Goal: Obtain resource: Download file/media

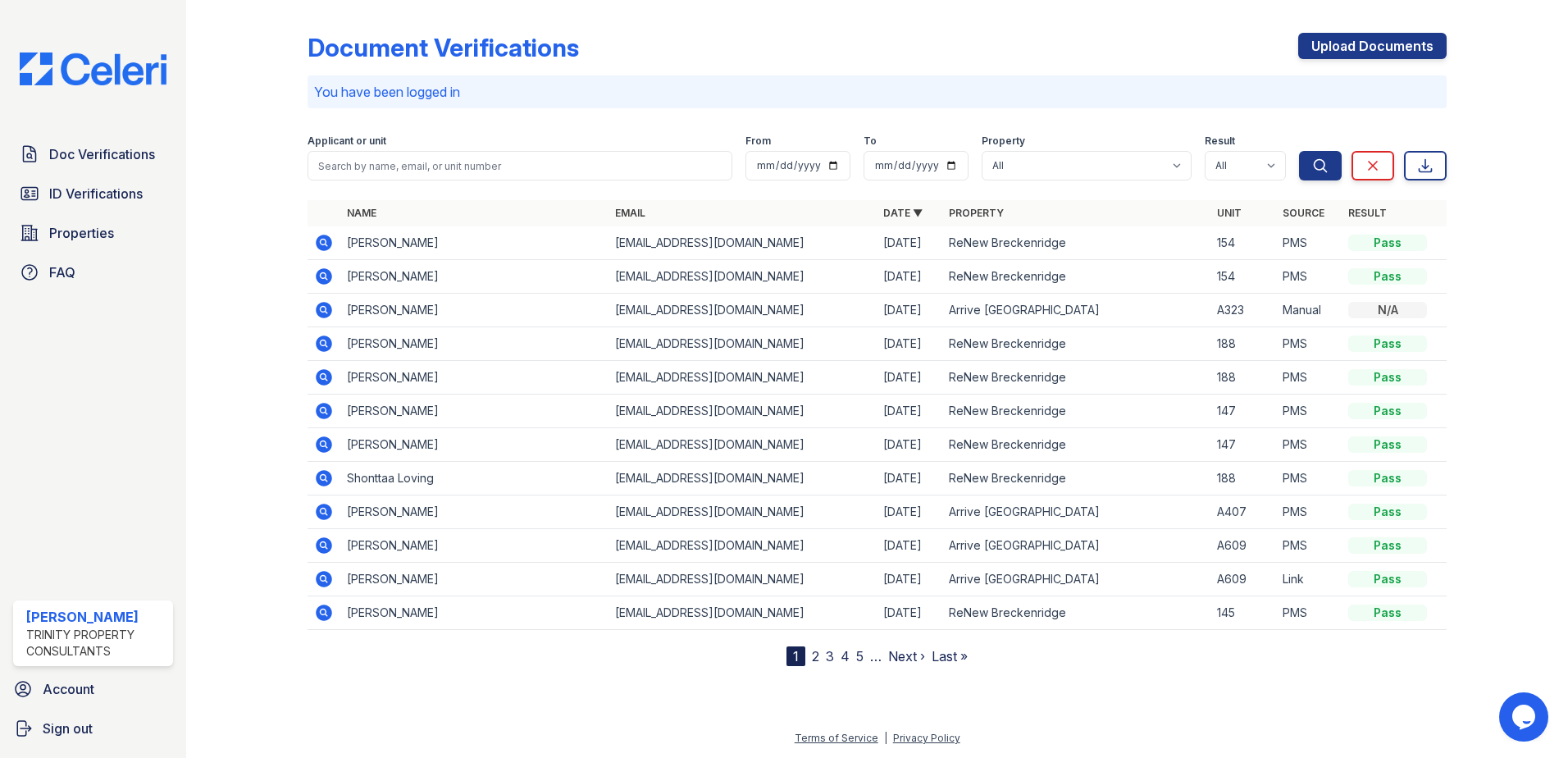
click at [330, 236] on icon at bounding box center [323, 242] width 19 height 19
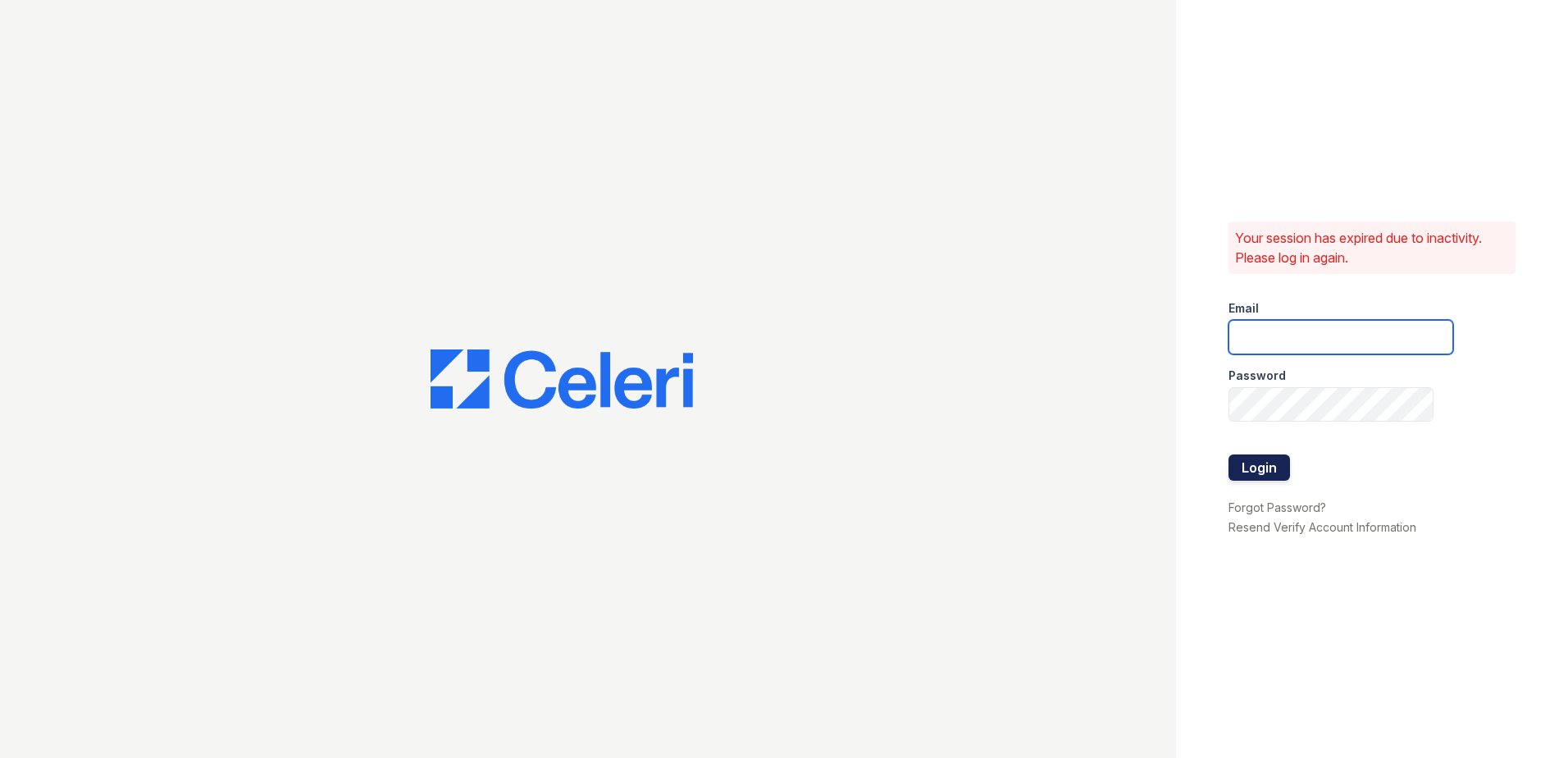
type input "JAMES.BARKER@TRINITY-PM.COM"
click at [1263, 475] on button "Login" at bounding box center [1259, 467] width 62 height 26
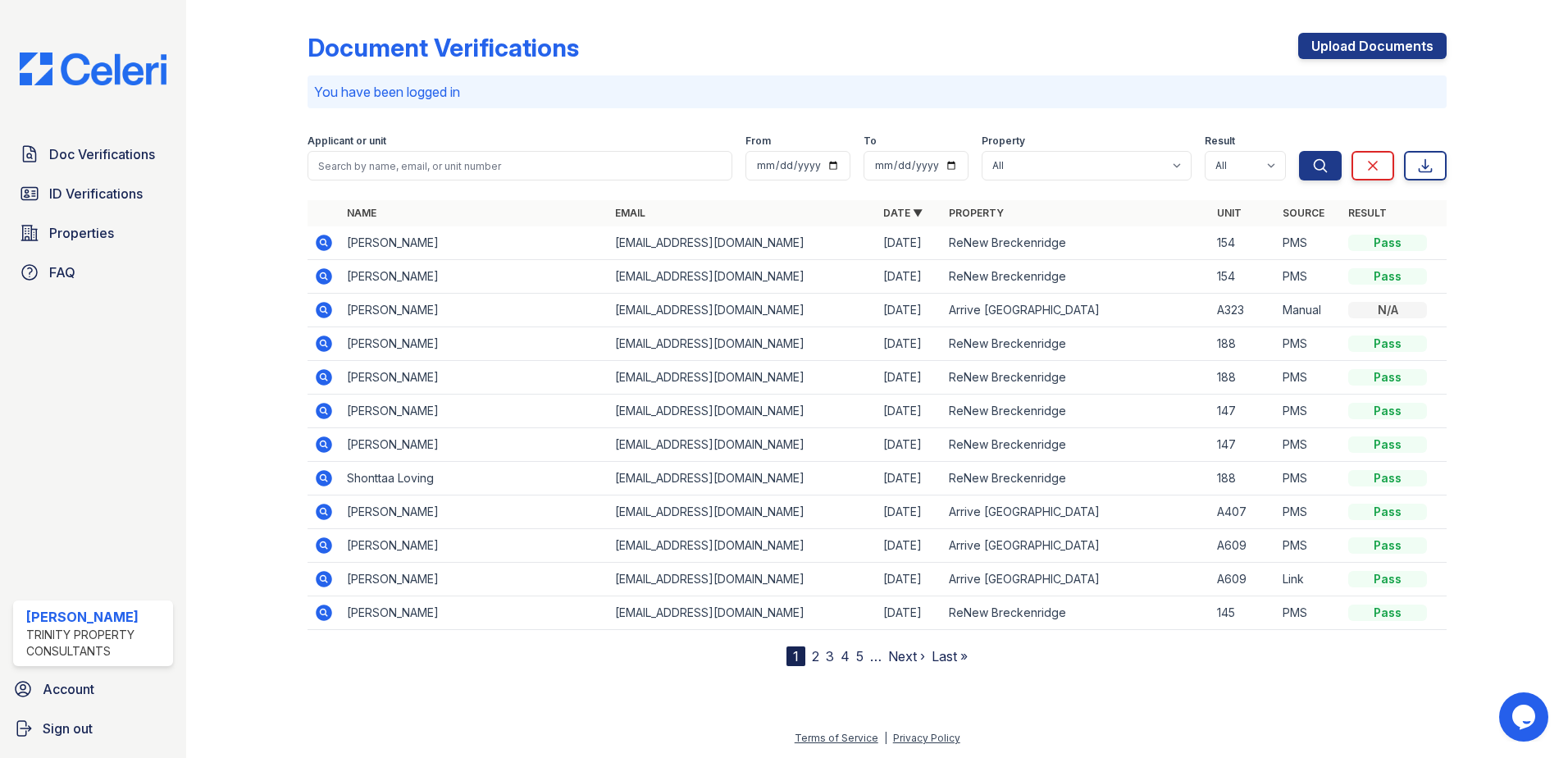
click at [320, 244] on icon at bounding box center [324, 243] width 17 height 17
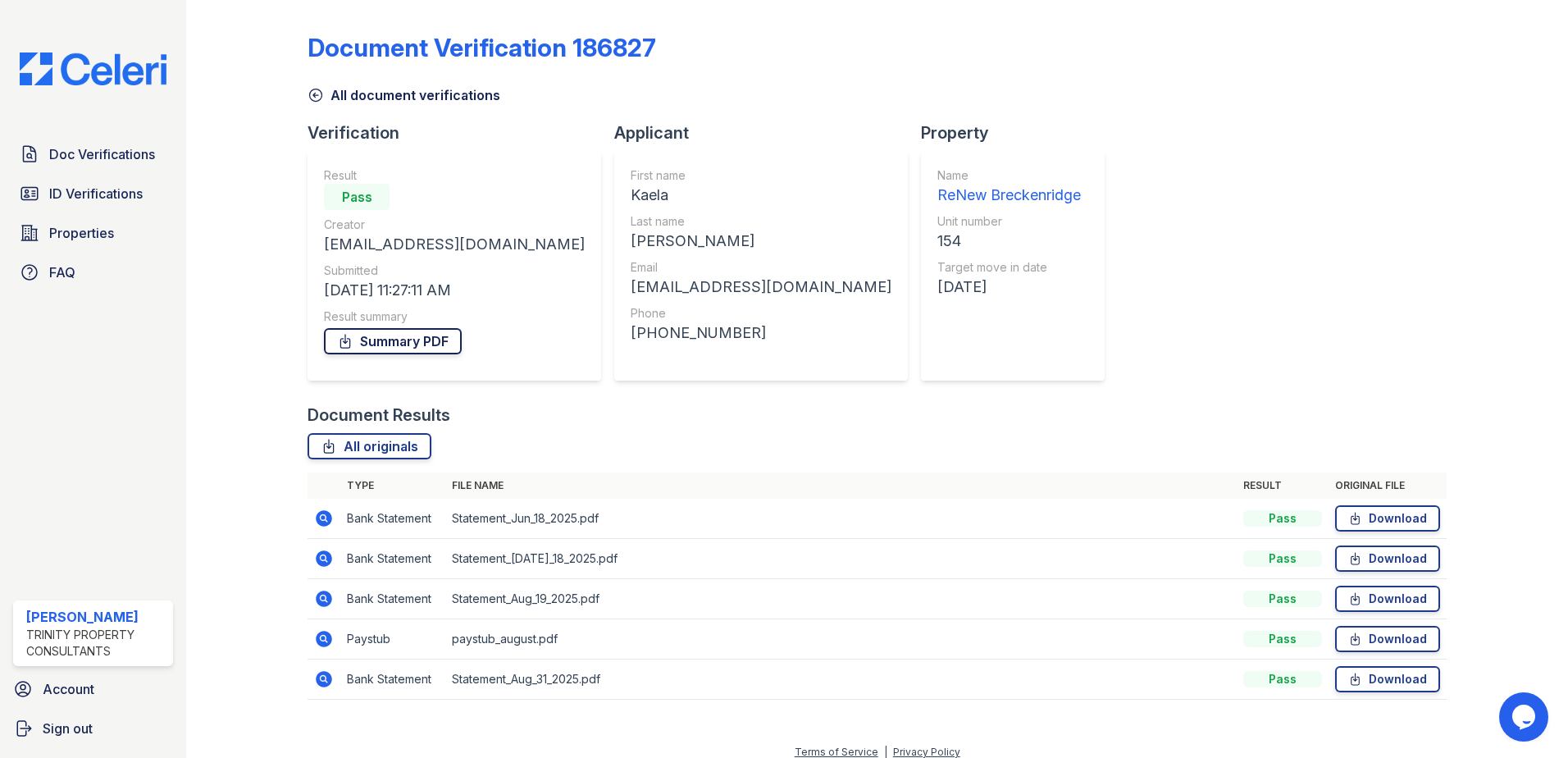
click at [425, 346] on link "Summary PDF" at bounding box center [392, 341] width 138 height 26
click at [126, 160] on span "Doc Verifications" at bounding box center [102, 153] width 106 height 19
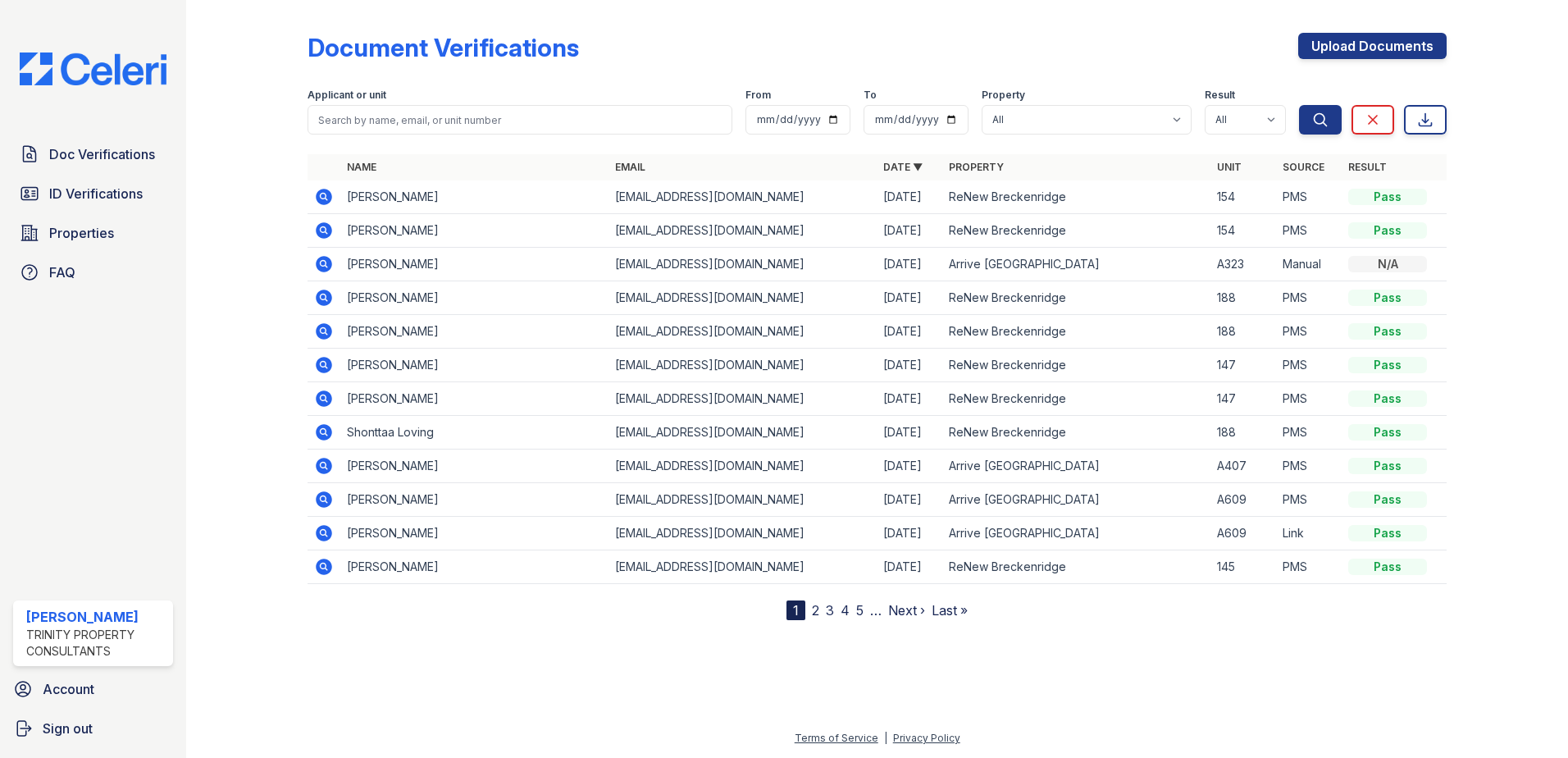
click at [326, 226] on icon at bounding box center [324, 231] width 17 height 17
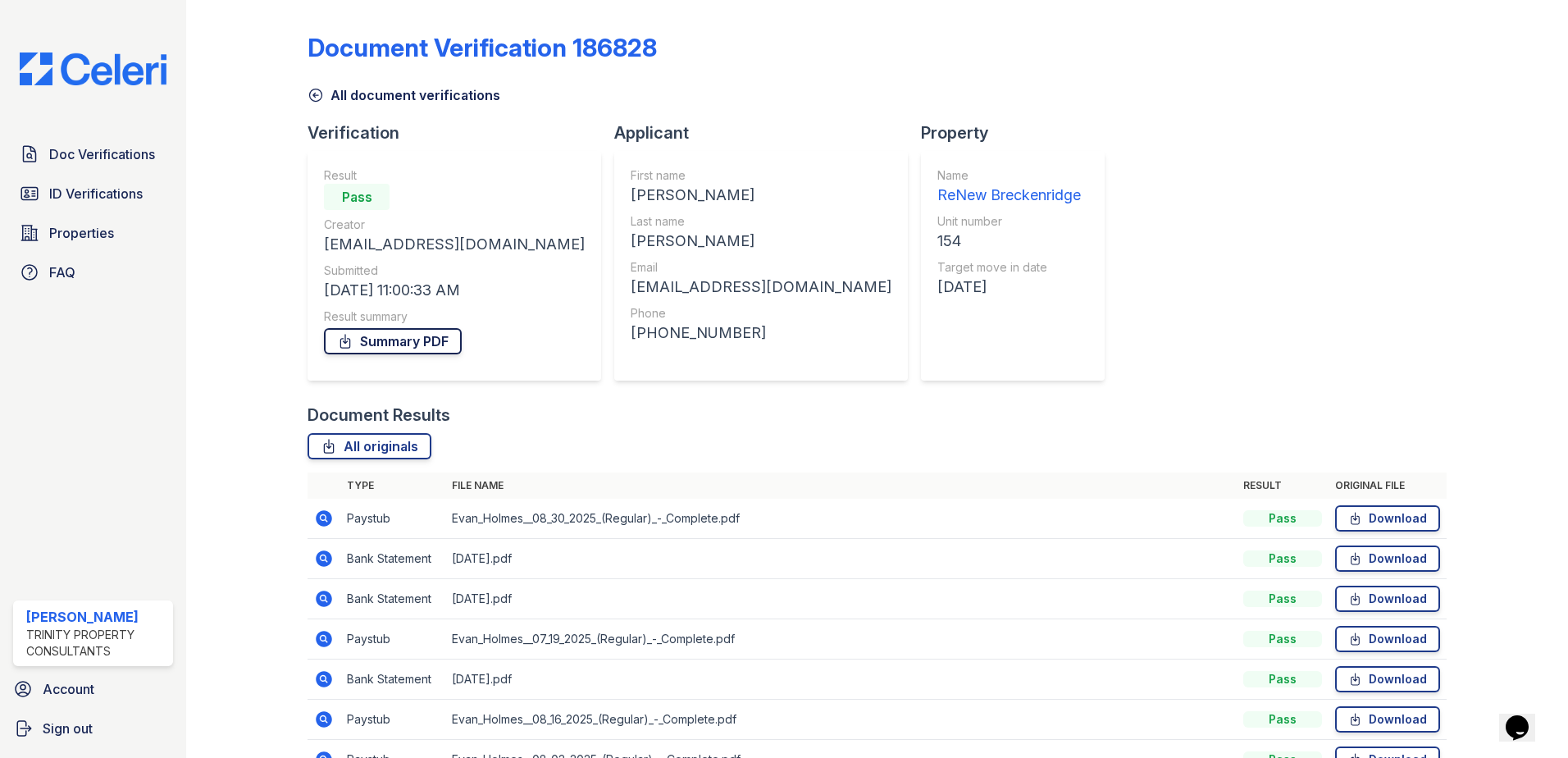
click at [438, 342] on link "Summary PDF" at bounding box center [392, 341] width 138 height 26
